Goal: Task Accomplishment & Management: Use online tool/utility

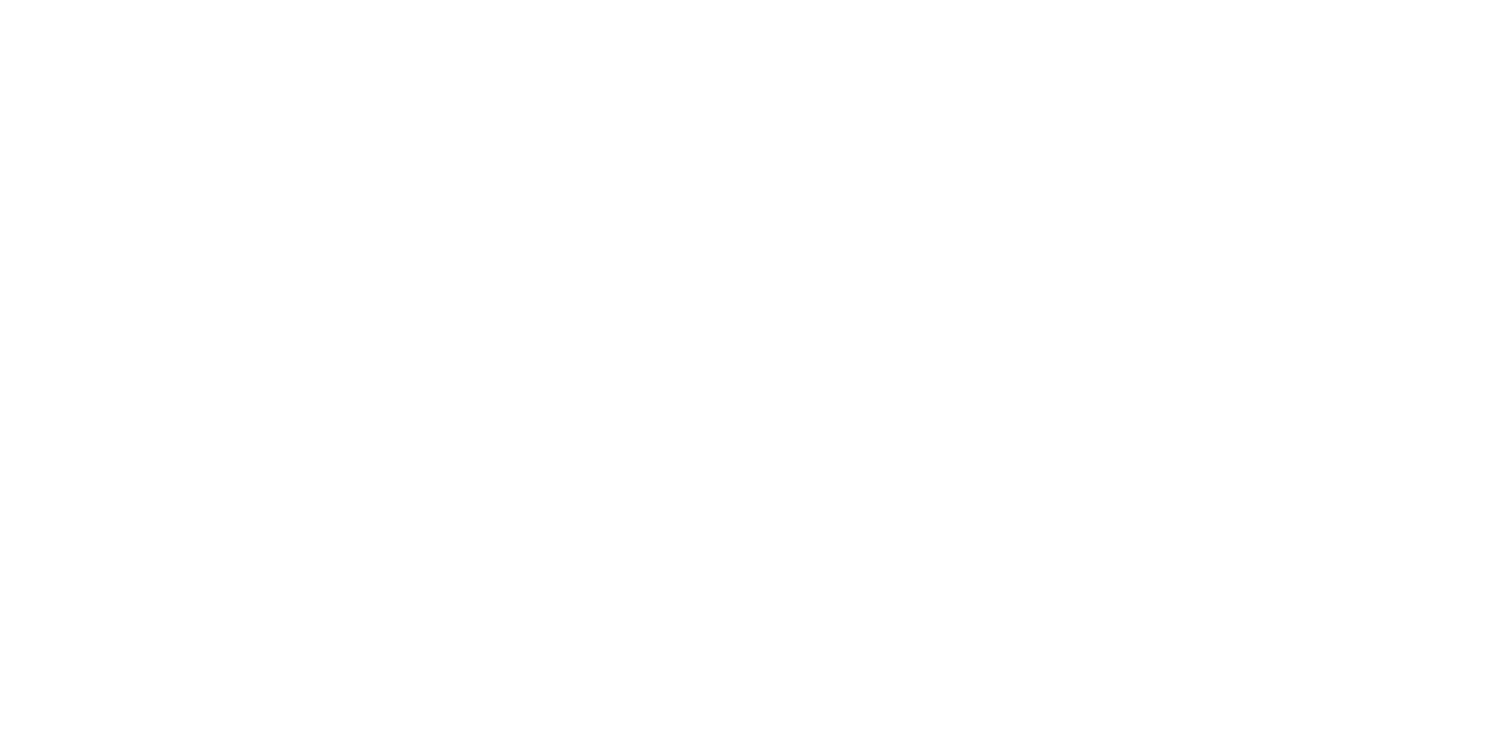
select select "100"
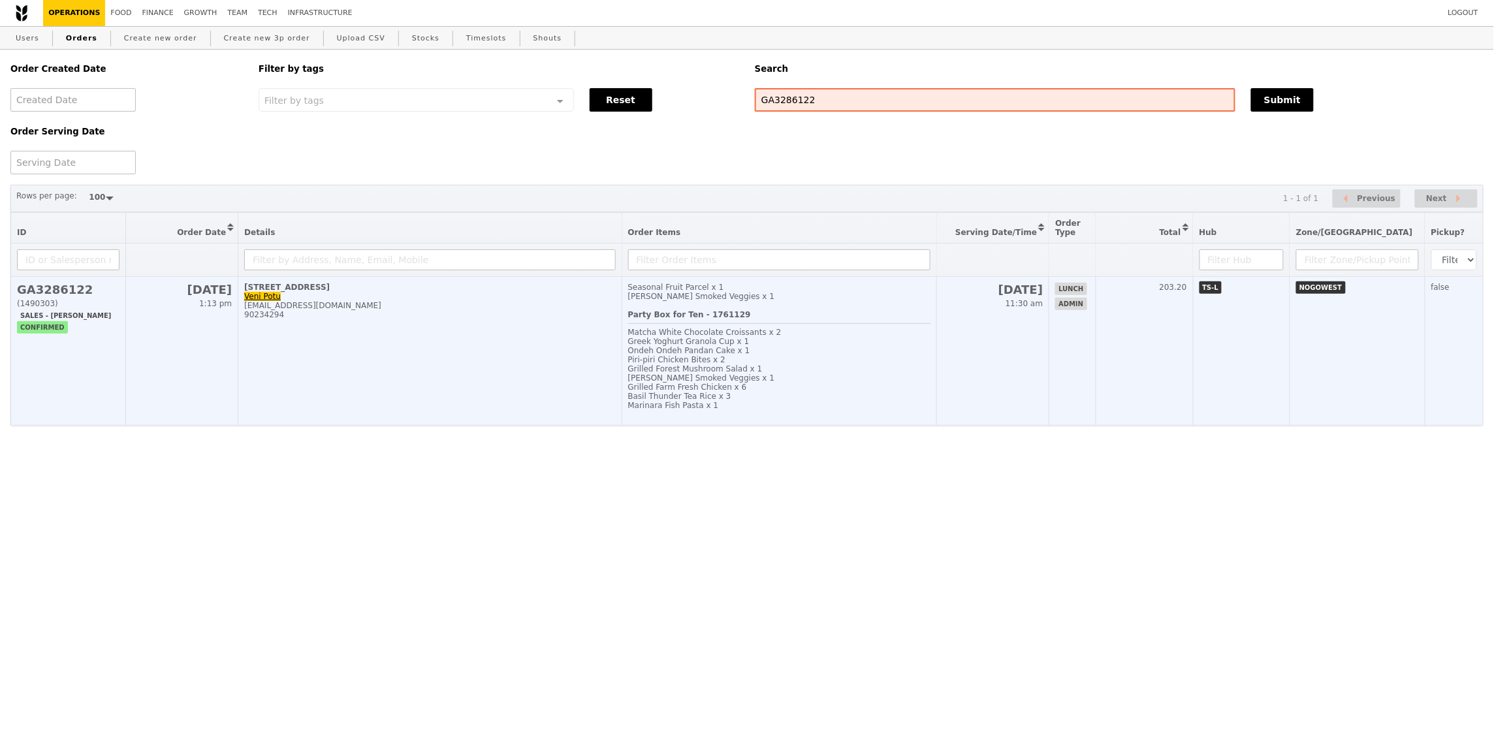
click at [1193, 344] on td "203.20" at bounding box center [1144, 351] width 97 height 149
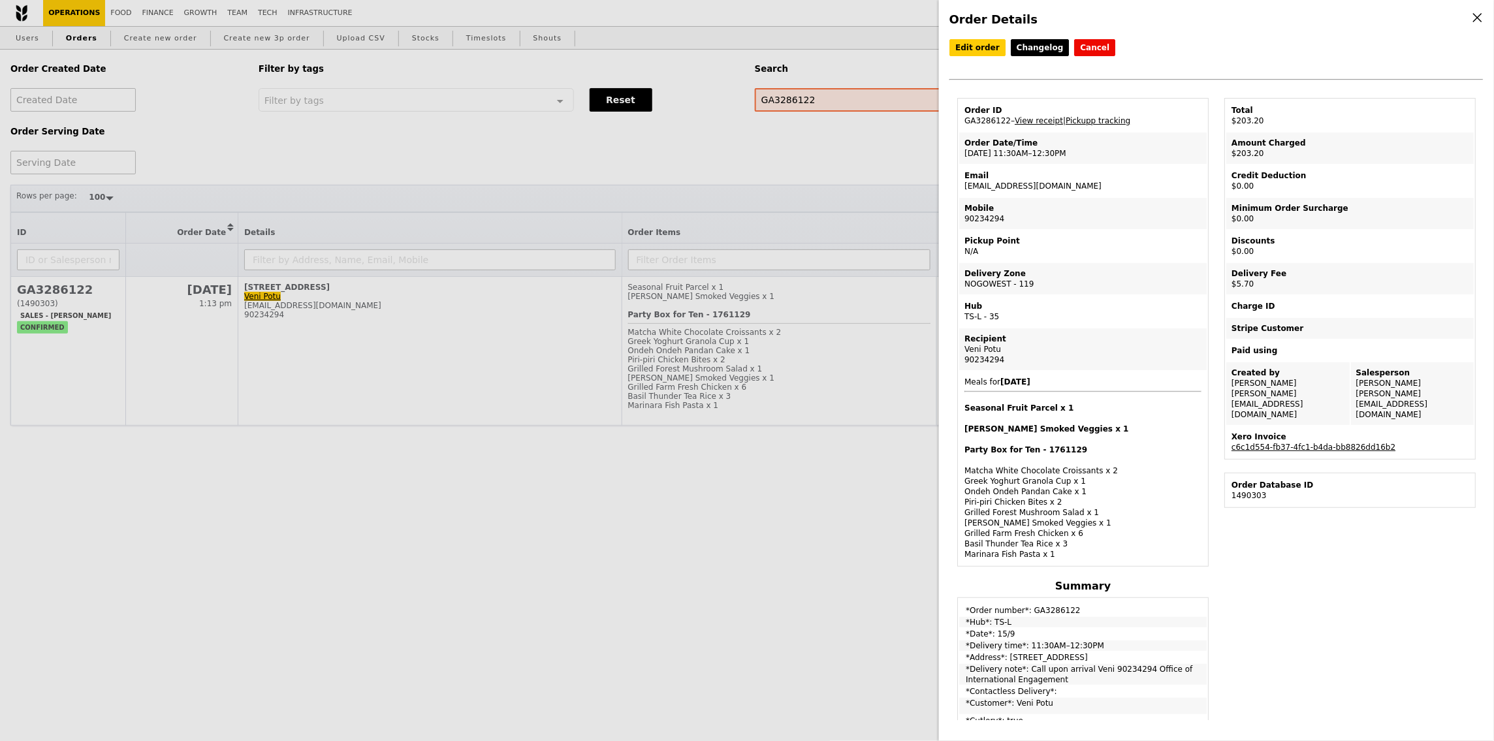
click at [1315, 432] on div "Xero Invoice" at bounding box center [1350, 437] width 237 height 10
click at [1319, 443] on link "c6c1d554-fb37-4fc1-b4da-bb8826dd16b2" at bounding box center [1314, 447] width 164 height 9
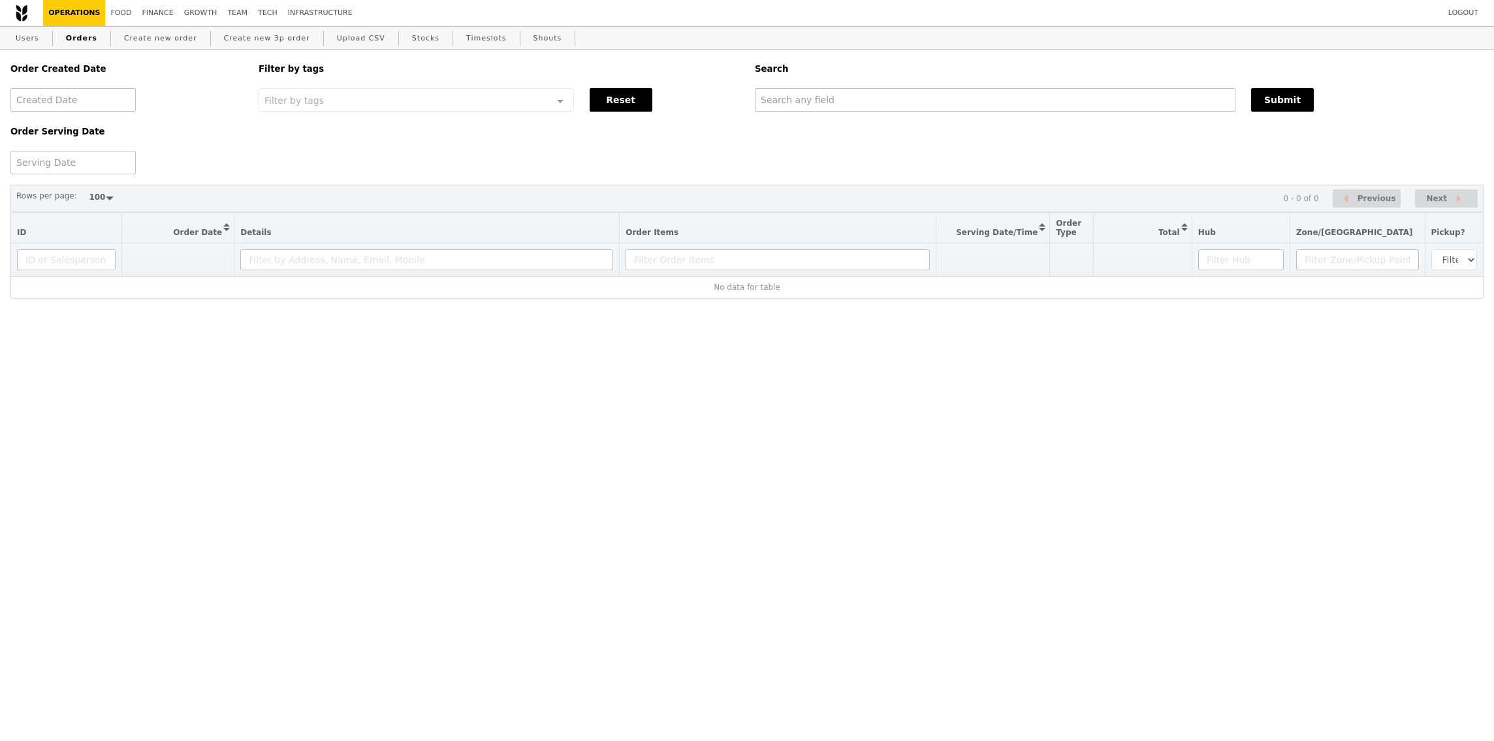
select select "100"
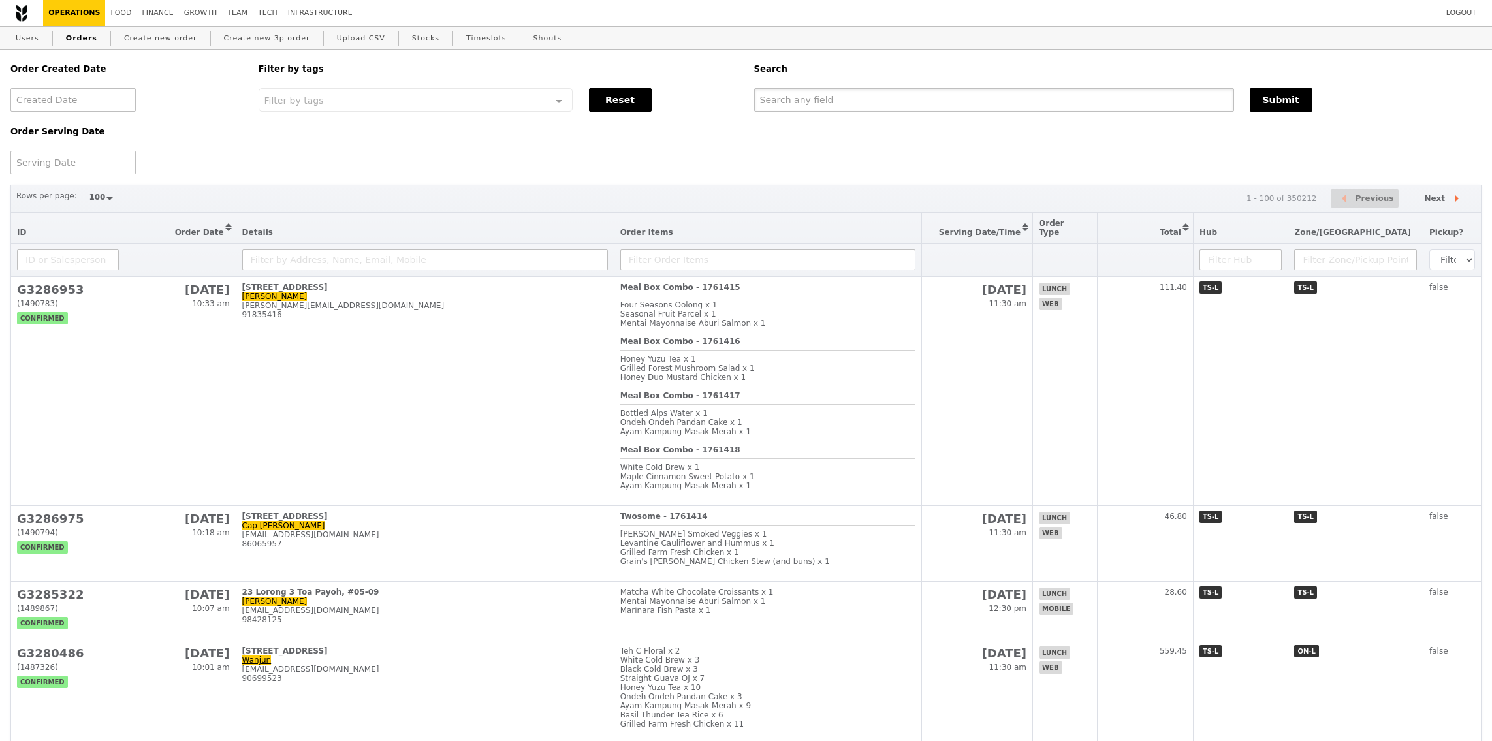
click at [862, 91] on input "text" at bounding box center [994, 100] width 480 height 24
paste input "[EMAIL_ADDRESS][DOMAIN_NAME]"
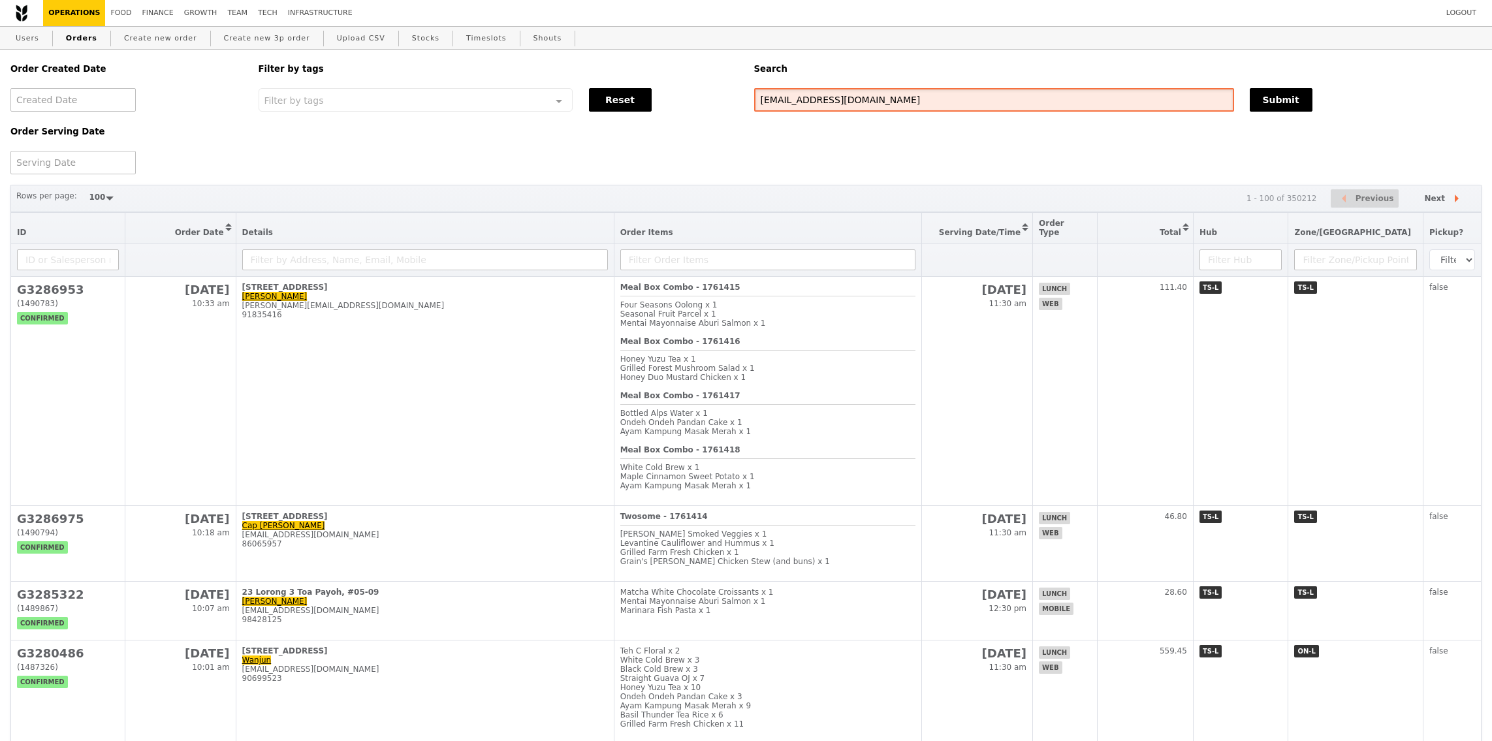
type input "[EMAIL_ADDRESS][DOMAIN_NAME]"
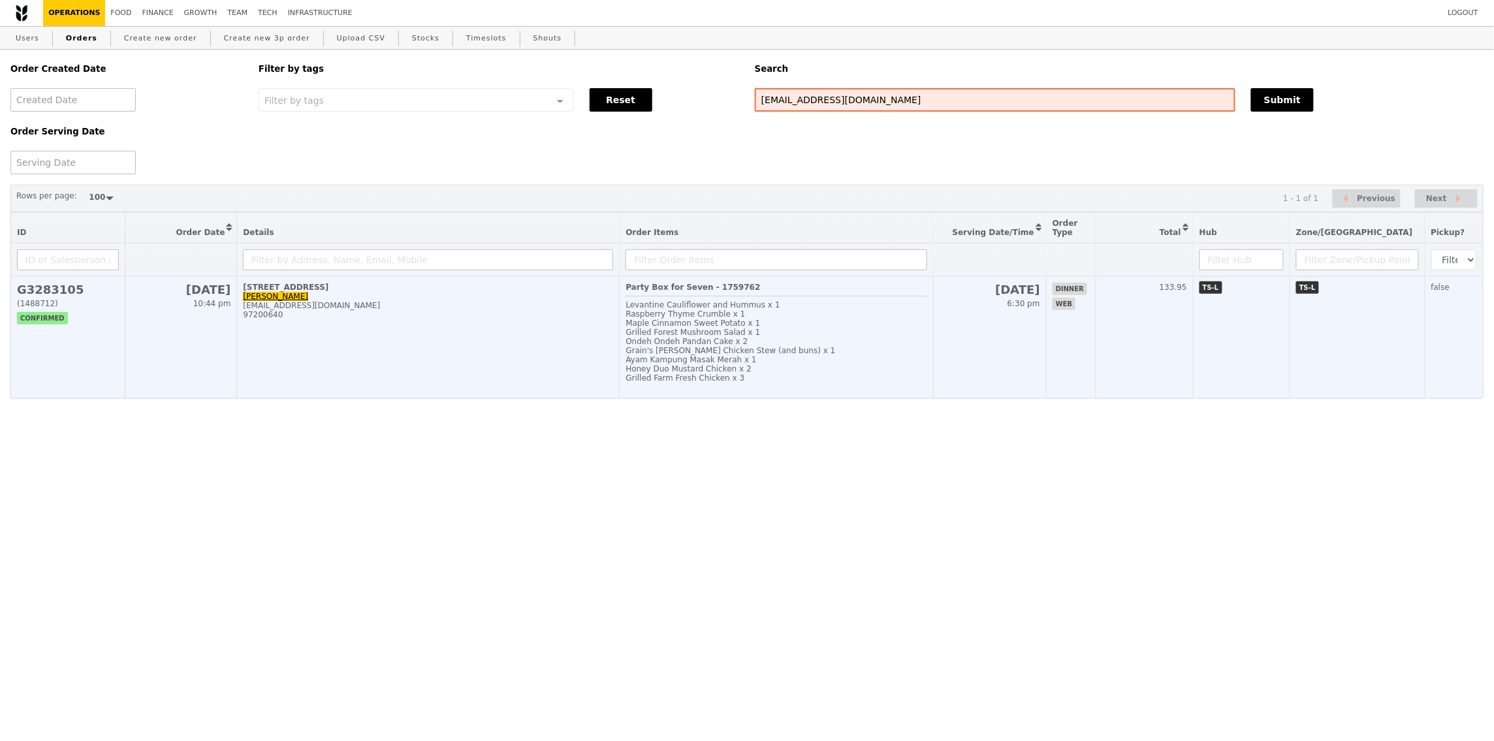
click at [907, 306] on div "Levantine Cauliflower and Hummus x 1" at bounding box center [777, 304] width 302 height 9
